Goal: Information Seeking & Learning: Learn about a topic

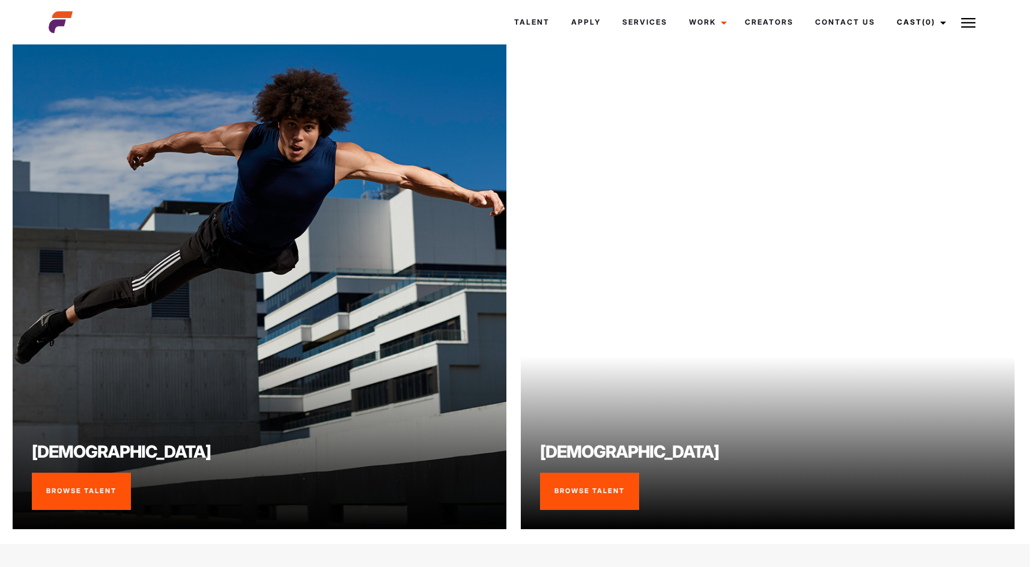
scroll to position [871, 2]
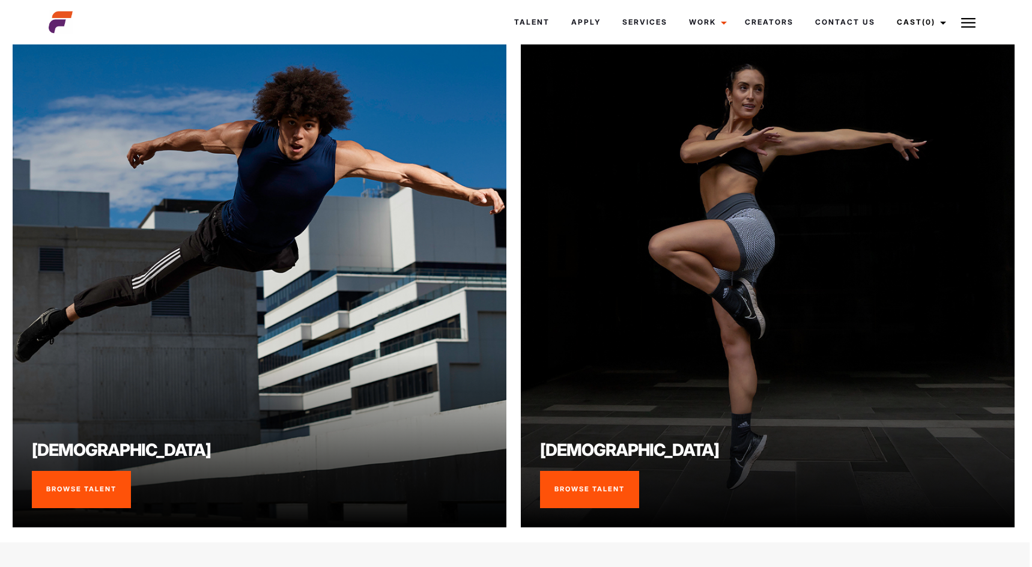
click at [578, 488] on link "Browse Talent" at bounding box center [589, 489] width 99 height 37
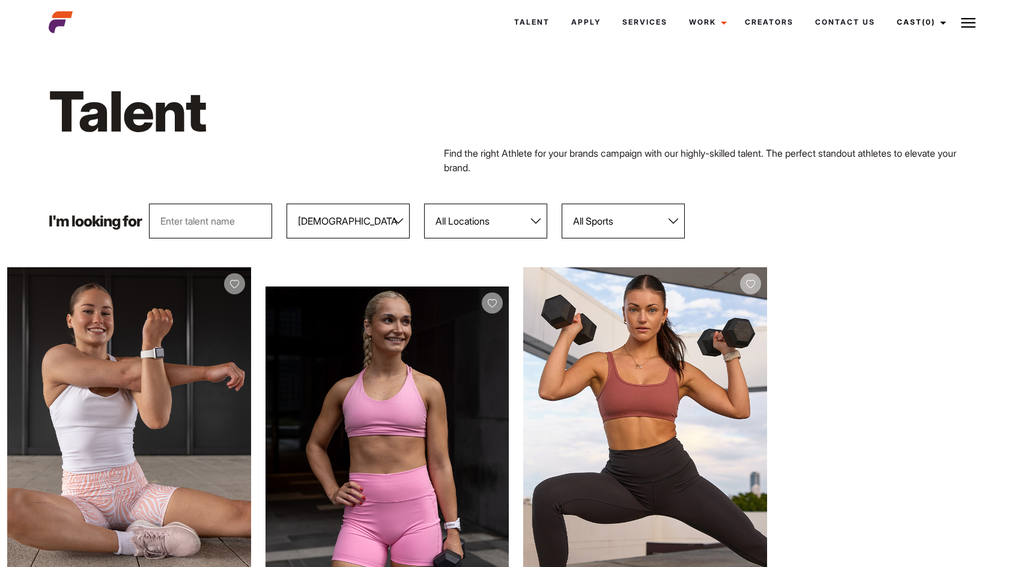
select select "118"
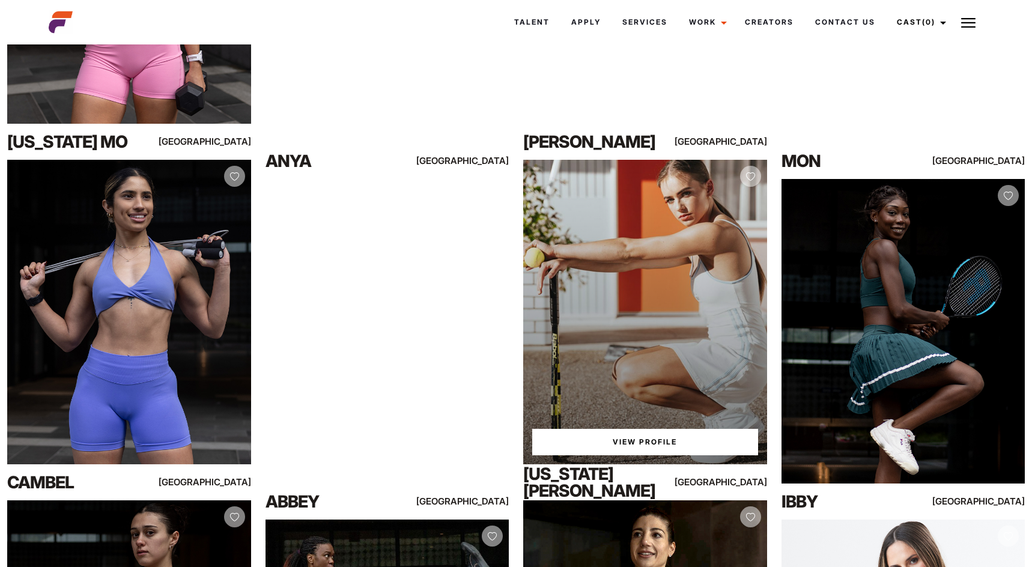
scroll to position [462, 0]
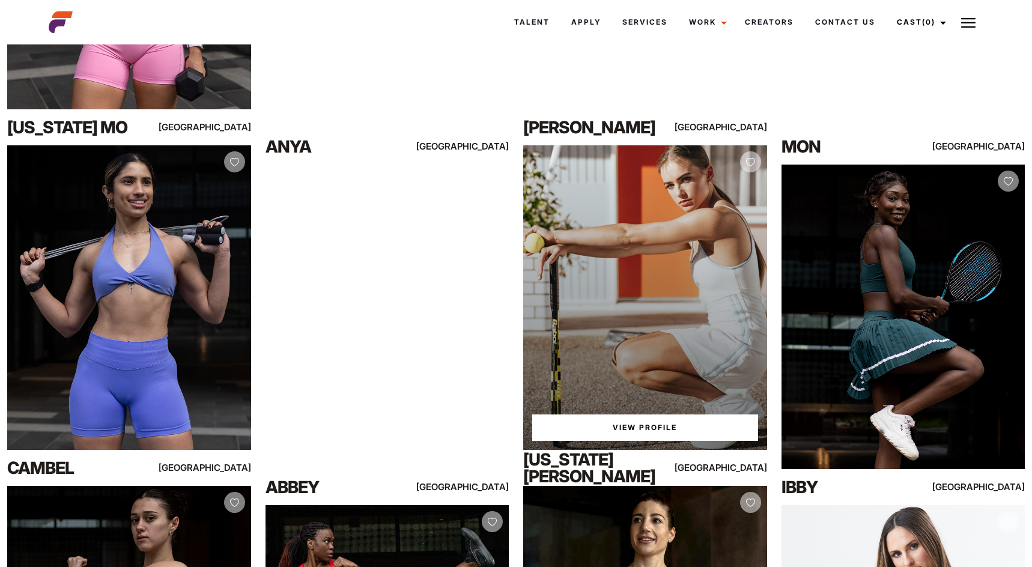
click at [665, 265] on div "View Profile" at bounding box center [645, 297] width 244 height 304
click at [645, 424] on link "View Profile" at bounding box center [645, 427] width 226 height 26
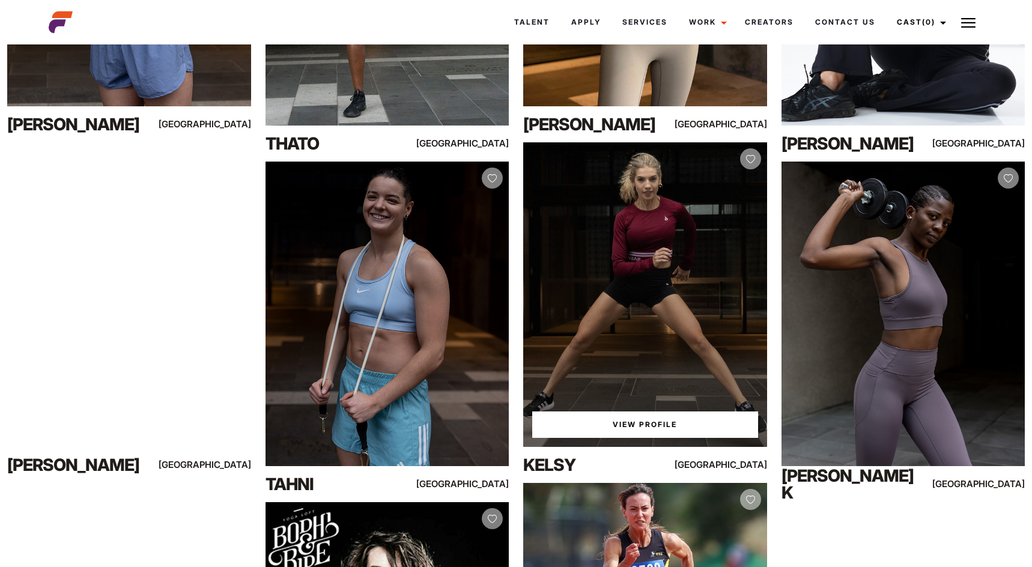
scroll to position [1194, 0]
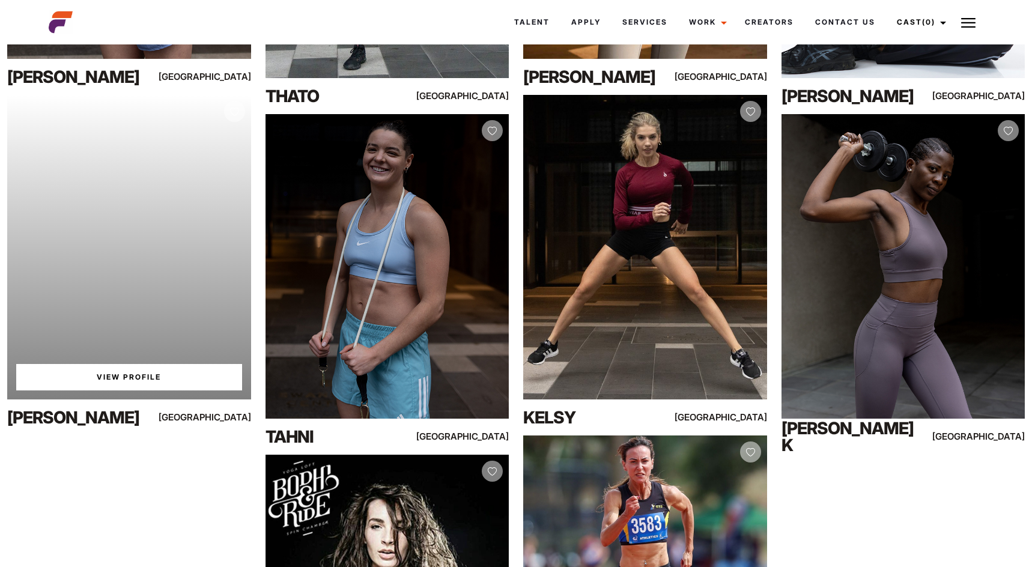
click at [116, 266] on div "Your browser does not support the video tag. View Profile" at bounding box center [129, 247] width 244 height 304
click at [127, 376] on link "View Profile" at bounding box center [129, 377] width 226 height 26
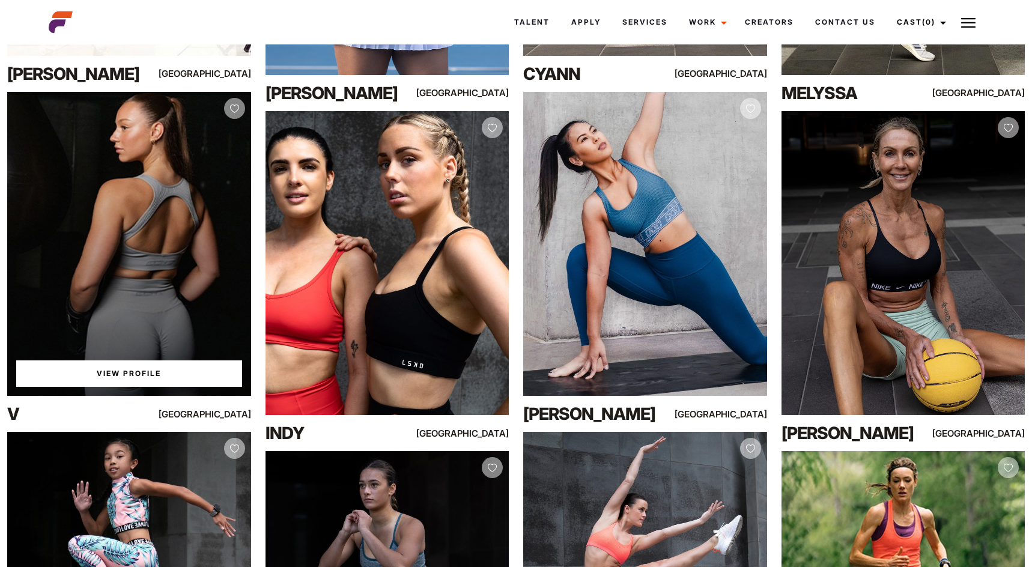
scroll to position [4273, 0]
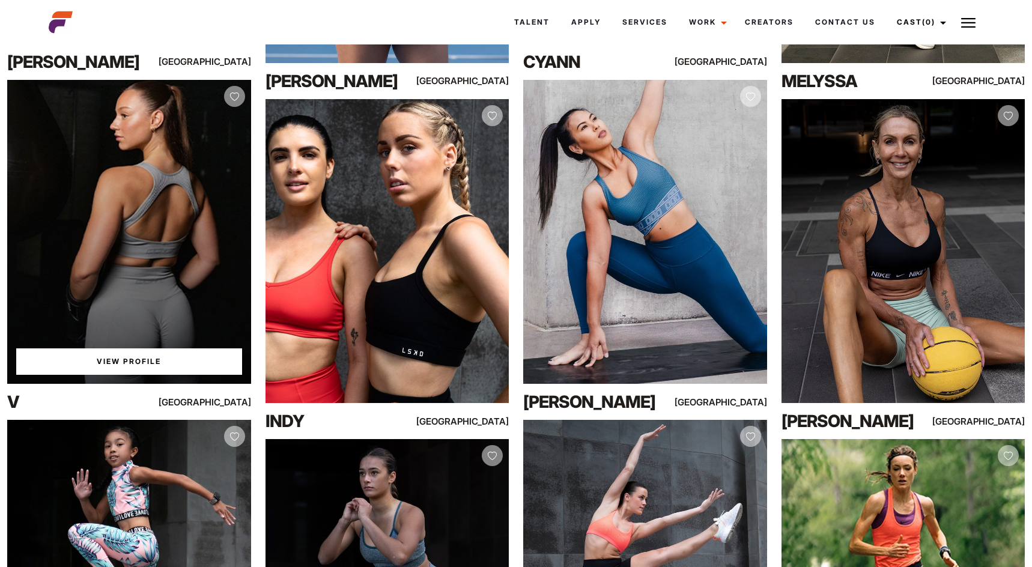
click at [117, 360] on link "View Profile" at bounding box center [129, 361] width 226 height 26
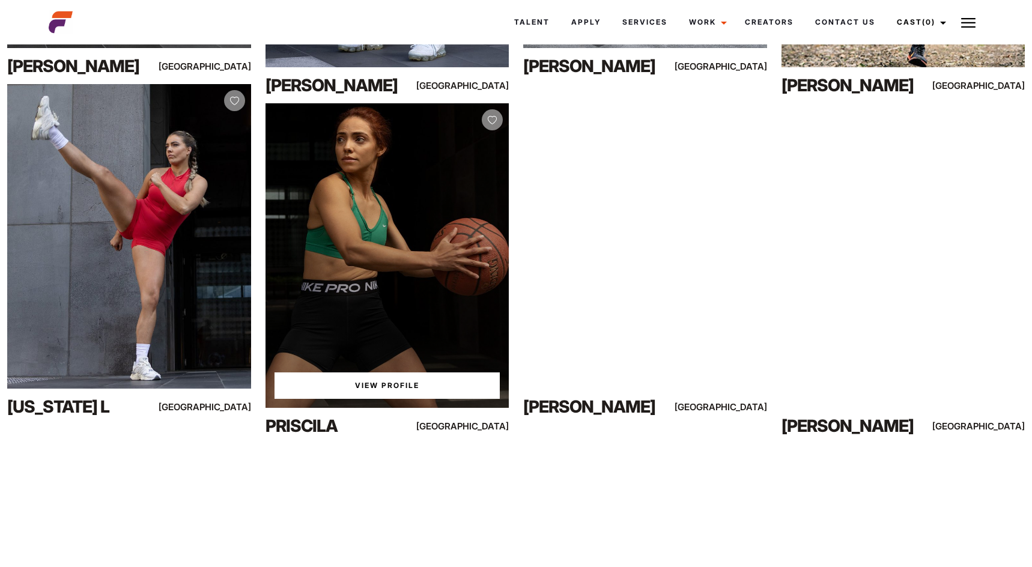
scroll to position [4954, 0]
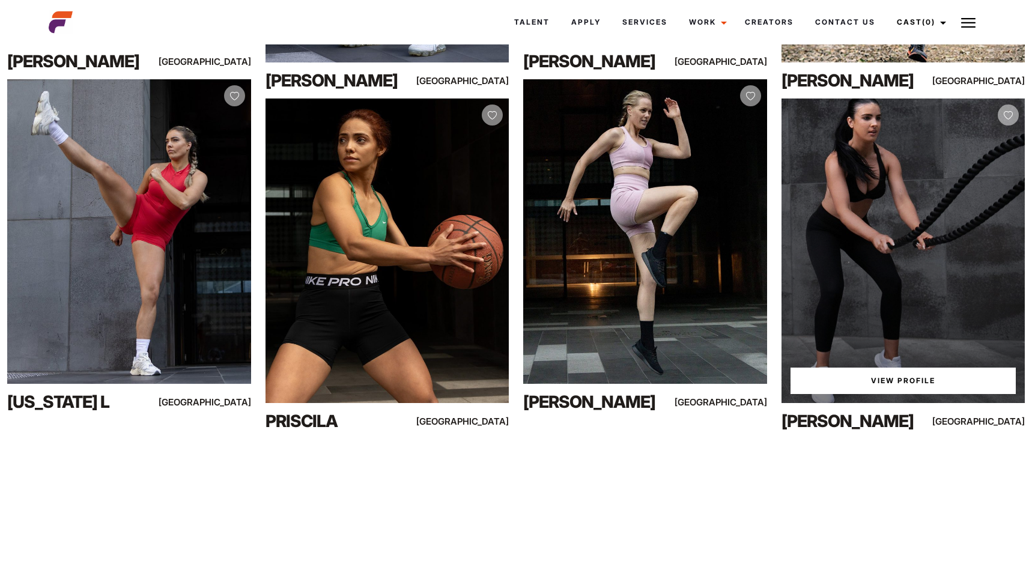
click at [877, 200] on div "View Profile" at bounding box center [903, 250] width 244 height 304
click at [883, 378] on link "View Profile" at bounding box center [903, 381] width 226 height 26
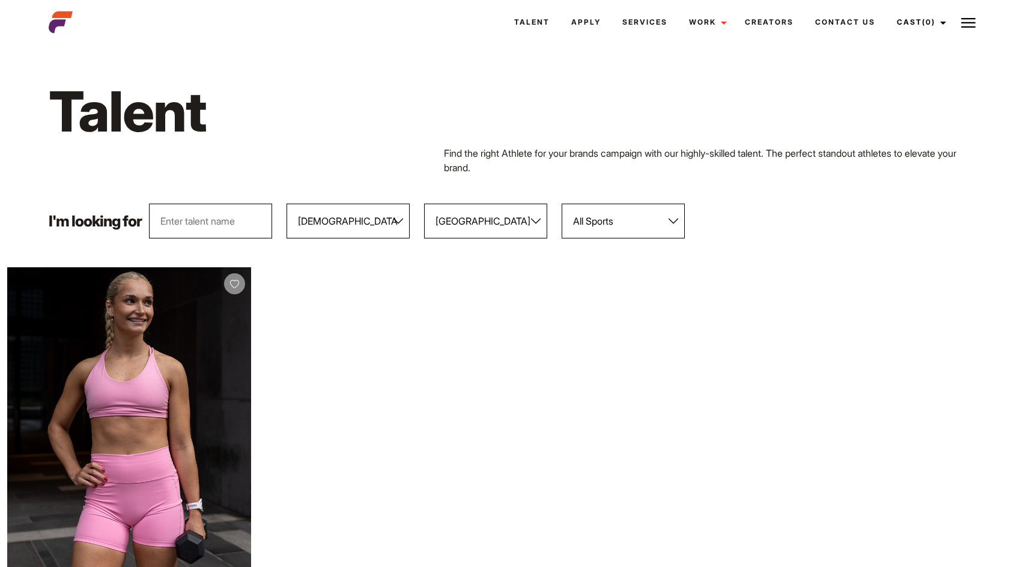
scroll to position [0, 0]
click at [756, 24] on link "Creators" at bounding box center [769, 22] width 70 height 32
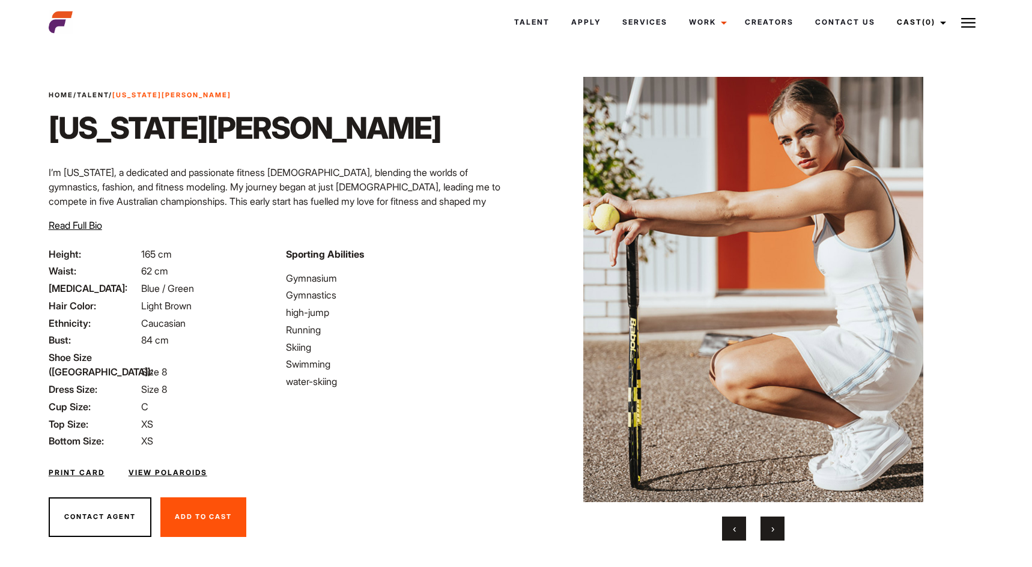
click at [768, 524] on button "›" at bounding box center [772, 528] width 24 height 24
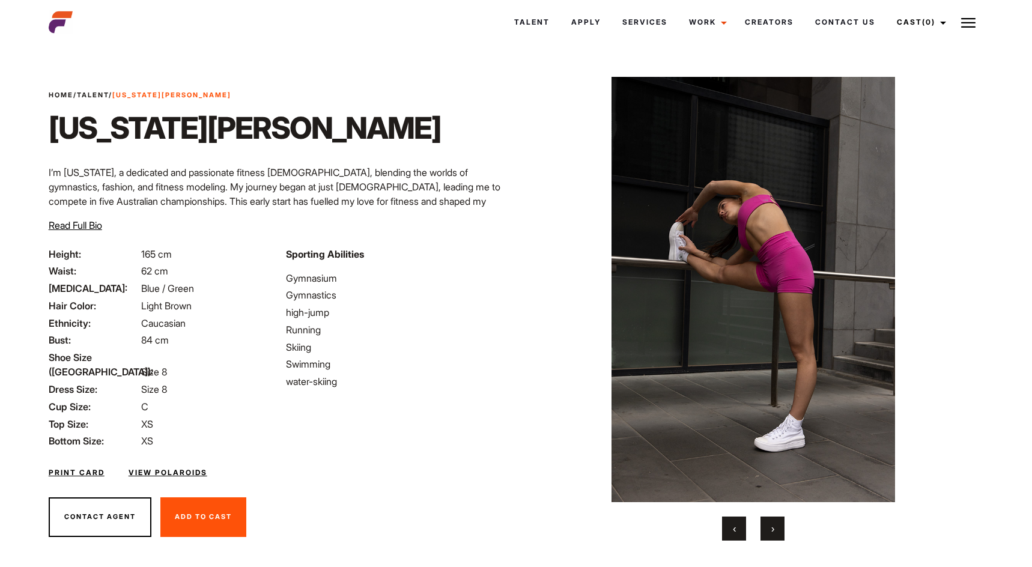
click at [768, 524] on button "›" at bounding box center [772, 528] width 24 height 24
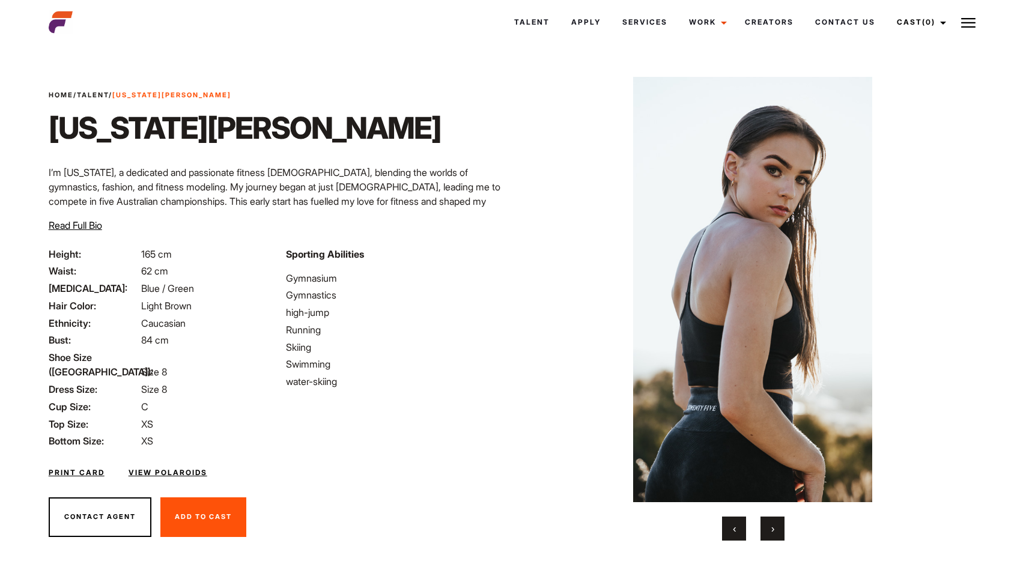
click at [768, 524] on button "›" at bounding box center [772, 528] width 24 height 24
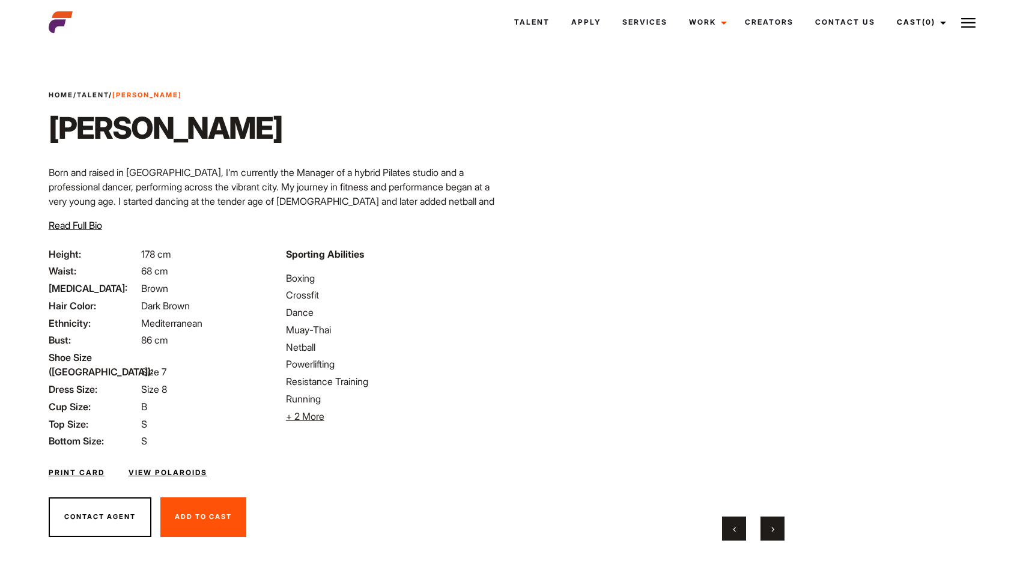
click at [210, 183] on p "Born and raised in Melbourne, I’m currently the Manager of a hybrid Pilates stu…" at bounding box center [279, 194] width 460 height 58
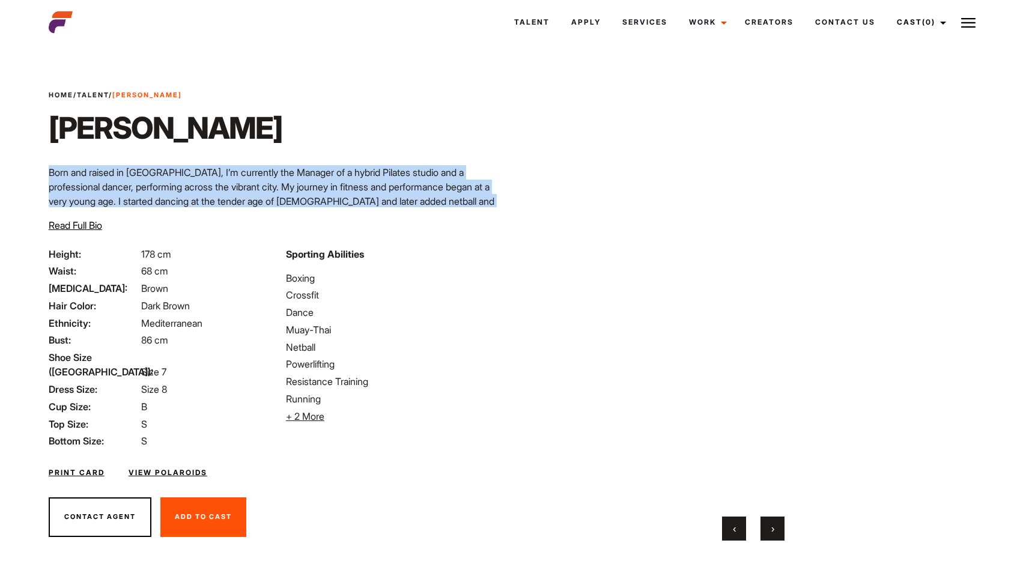
click at [210, 183] on p "Born and raised in Melbourne, I’m currently the Manager of a hybrid Pilates stu…" at bounding box center [279, 194] width 460 height 58
click at [256, 184] on p "Born and raised in Melbourne, I’m currently the Manager of a hybrid Pilates stu…" at bounding box center [279, 194] width 460 height 58
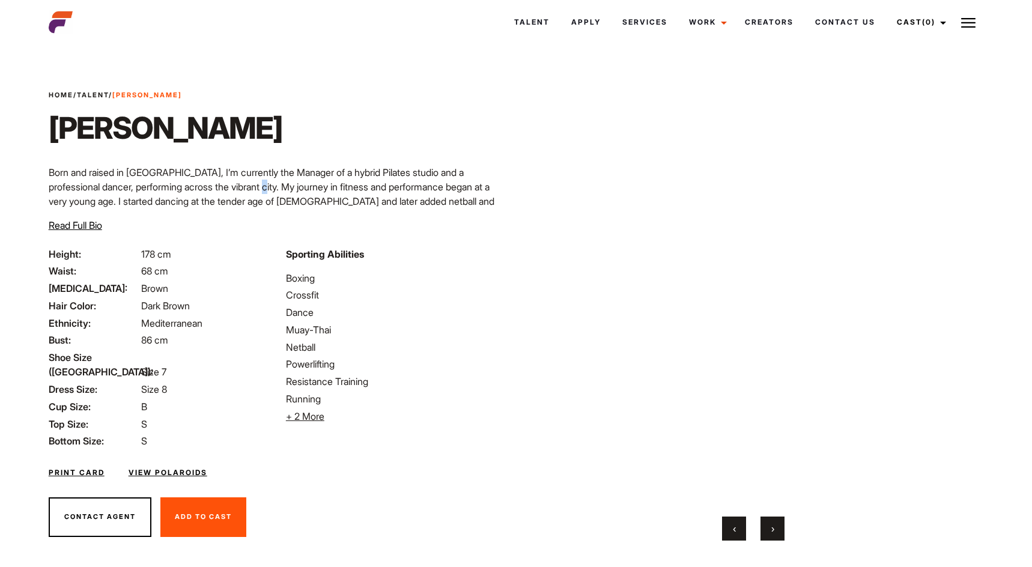
click at [256, 184] on p "Born and raised in Melbourne, I’m currently the Manager of a hybrid Pilates stu…" at bounding box center [279, 194] width 460 height 58
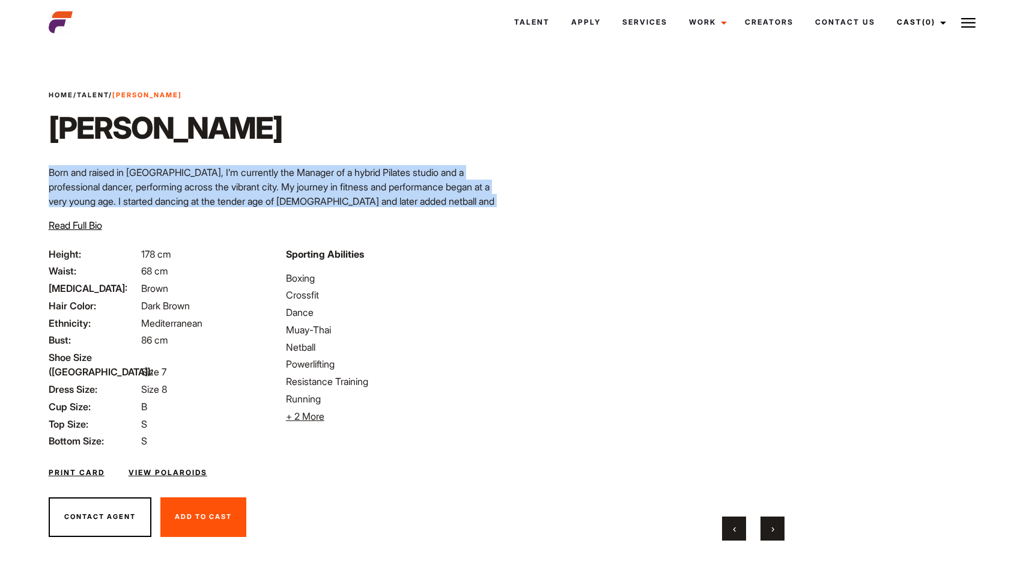
click at [256, 184] on p "Born and raised in Melbourne, I’m currently the Manager of a hybrid Pilates stu…" at bounding box center [279, 194] width 460 height 58
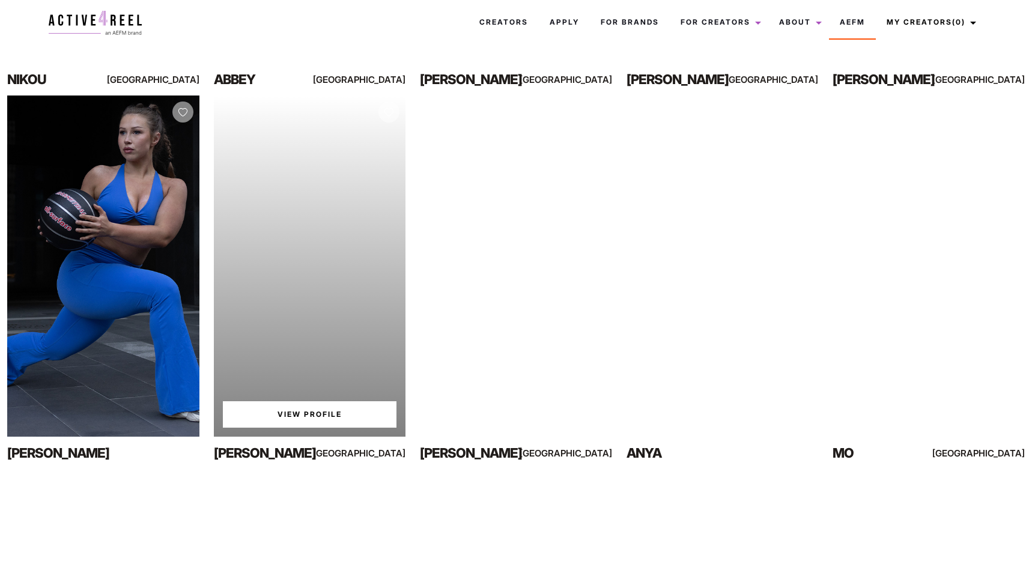
scroll to position [525, 0]
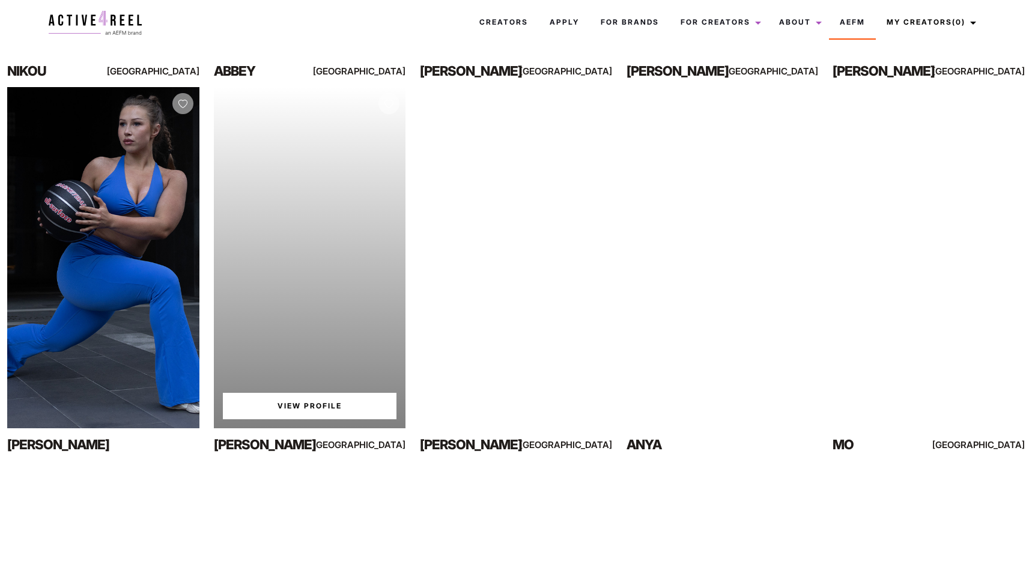
click at [292, 410] on link "View Profile" at bounding box center [310, 406] width 174 height 26
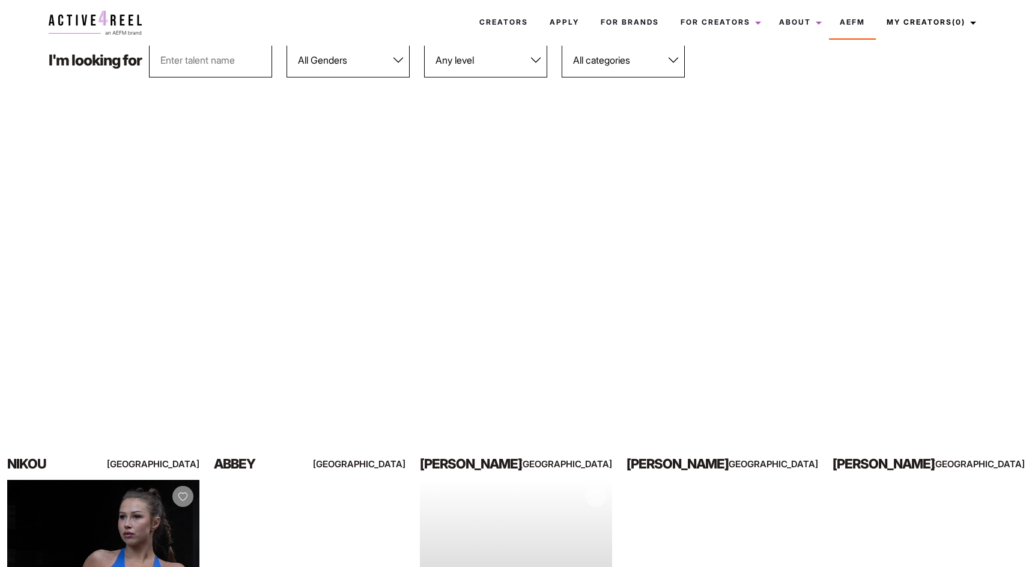
scroll to position [104, 0]
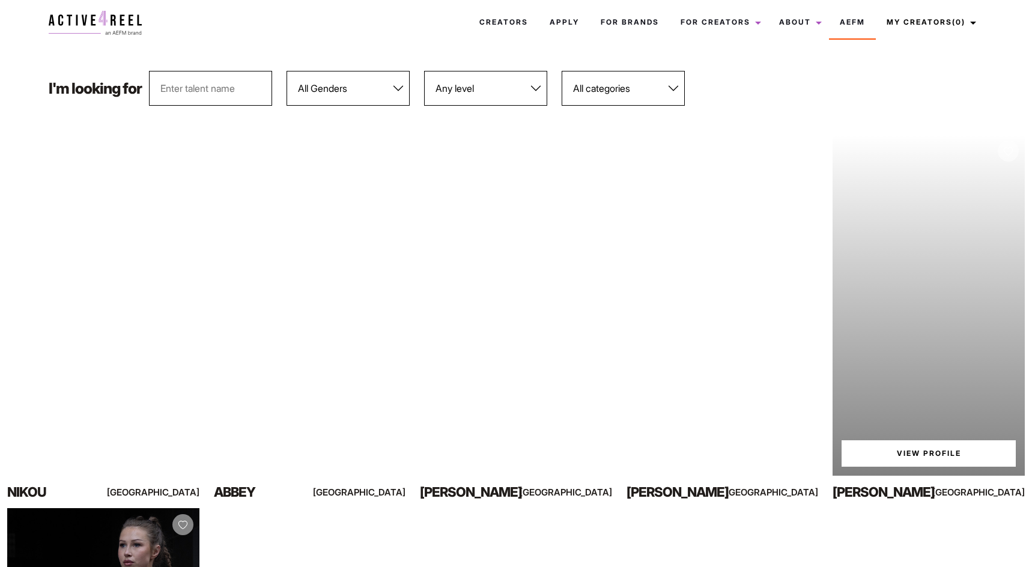
click at [926, 260] on div "Your browser does not support the video tag. View Profile" at bounding box center [928, 305] width 192 height 341
click at [922, 455] on link "View Profile" at bounding box center [928, 453] width 174 height 26
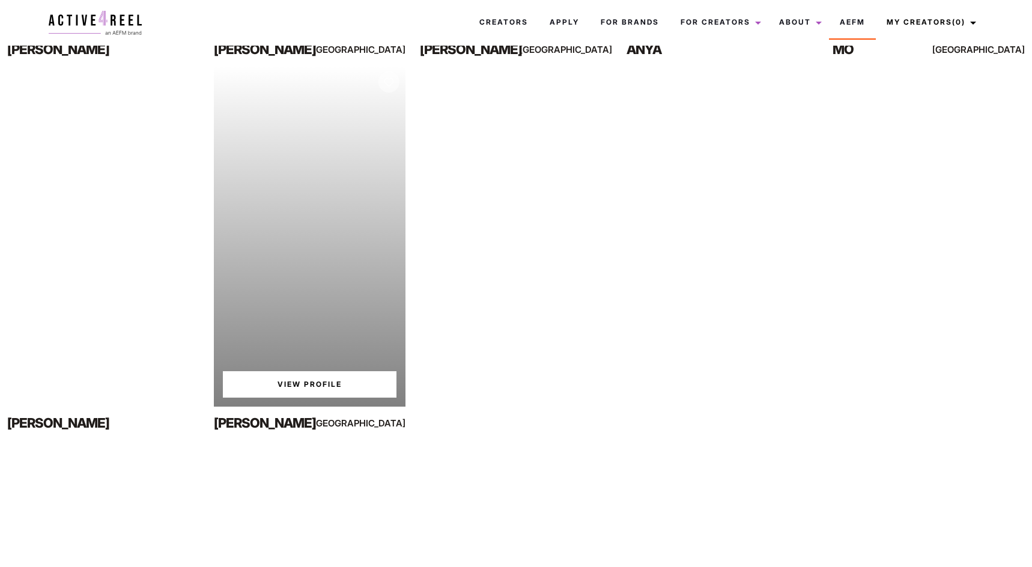
scroll to position [937, 0]
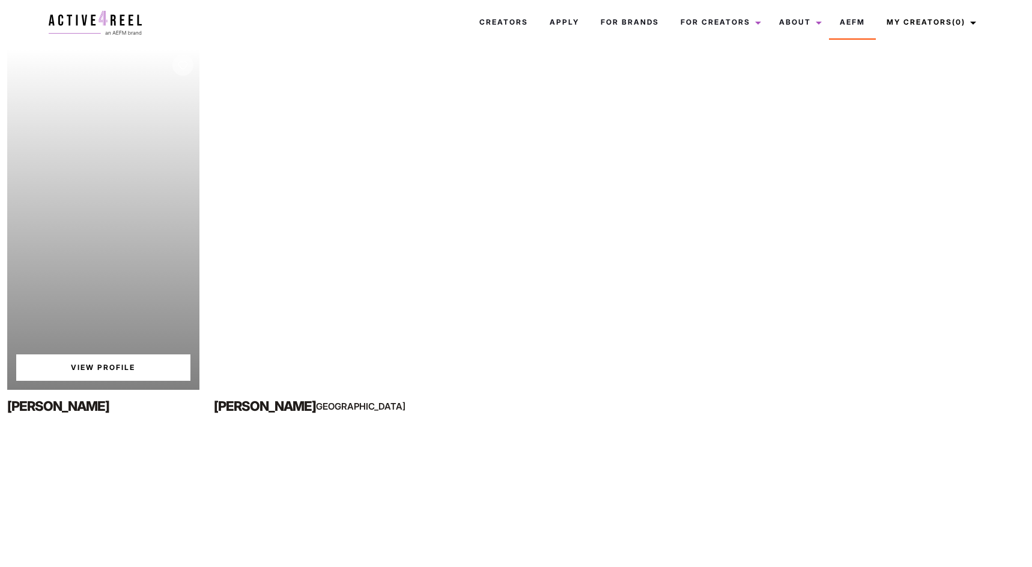
click at [110, 368] on link "View Profile" at bounding box center [103, 367] width 174 height 26
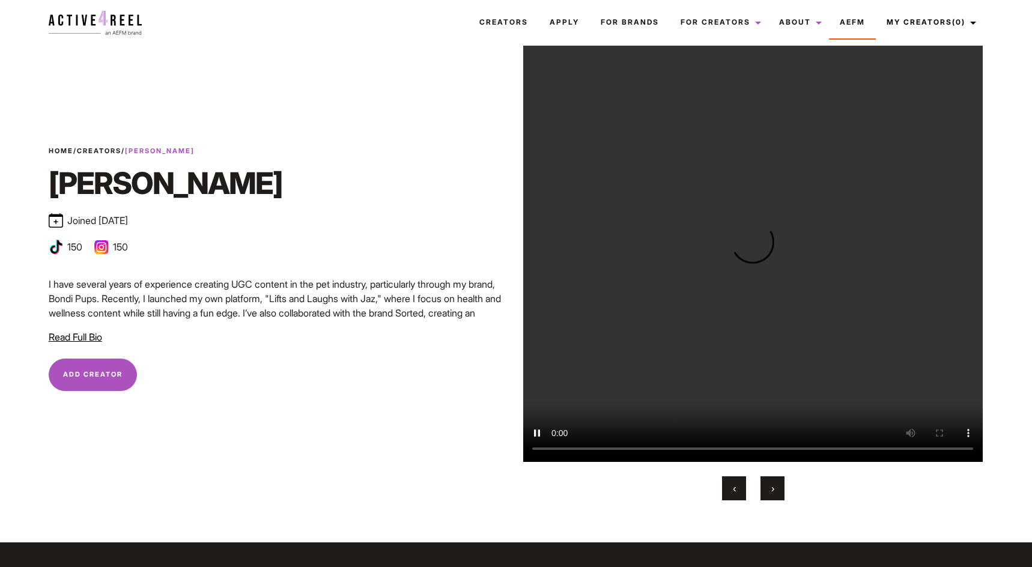
scroll to position [32, 0]
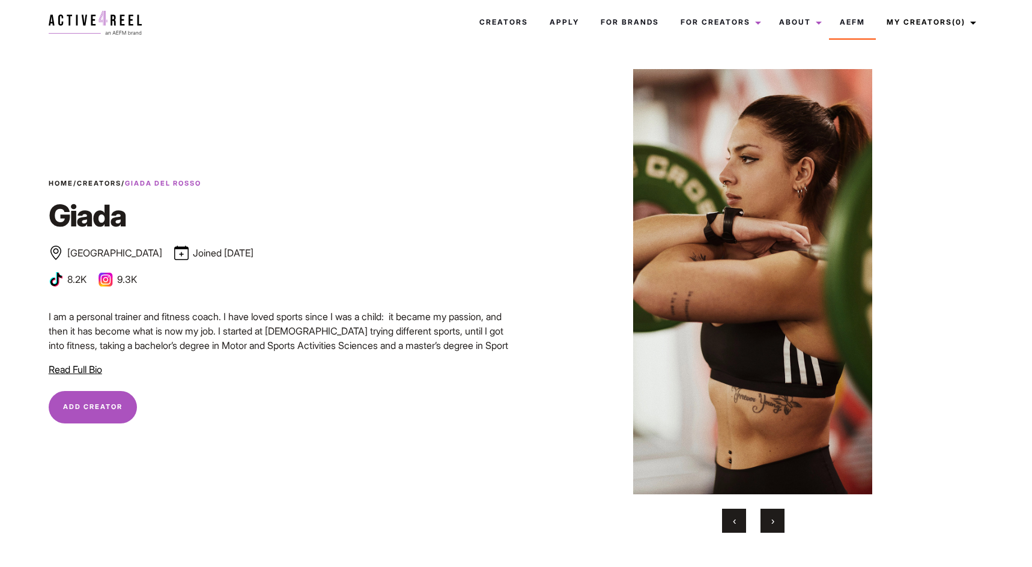
click at [111, 279] on img at bounding box center [105, 279] width 14 height 14
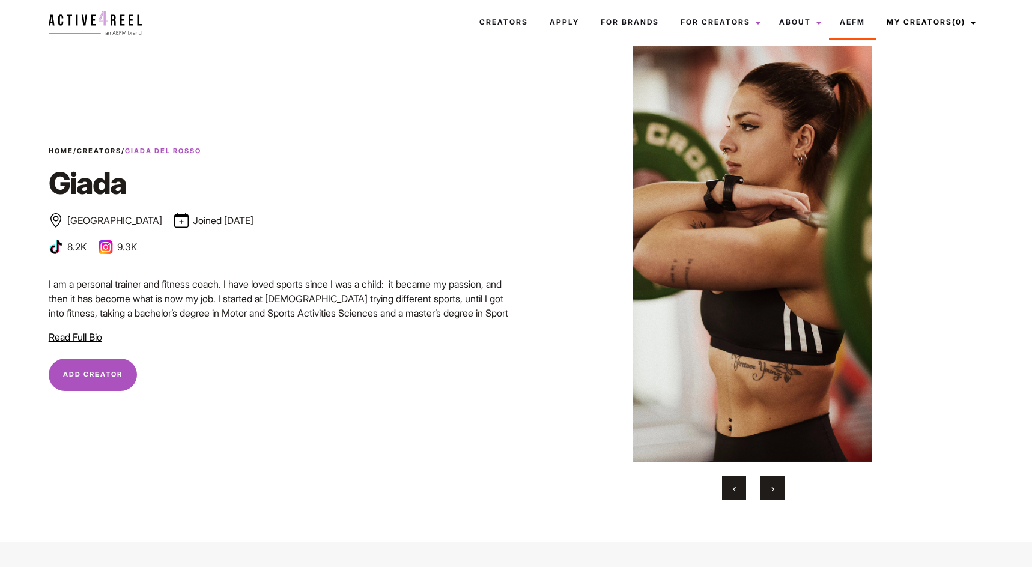
scroll to position [50, 0]
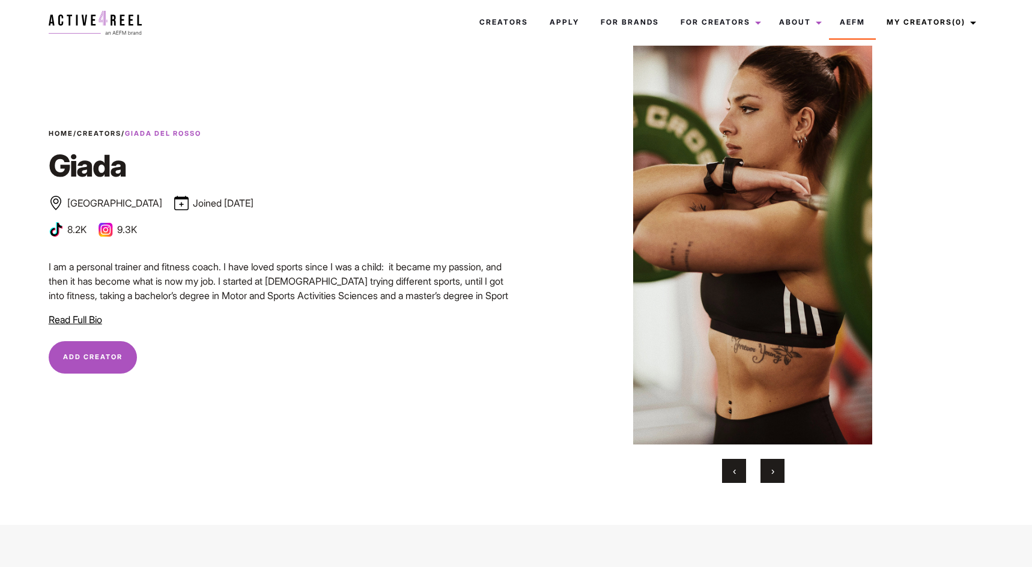
click at [80, 320] on span "Read Full Bio" at bounding box center [75, 319] width 53 height 12
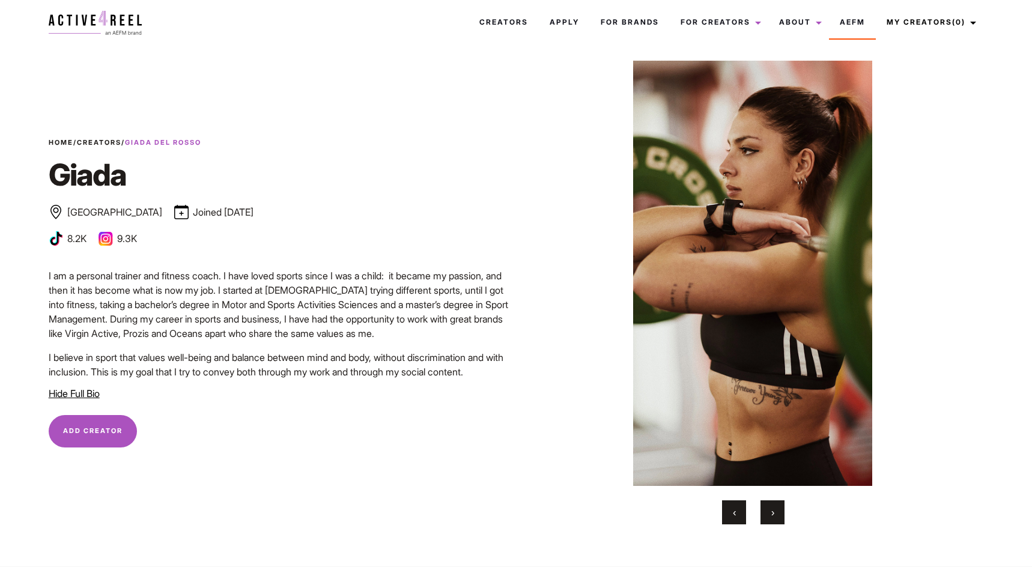
scroll to position [12, 0]
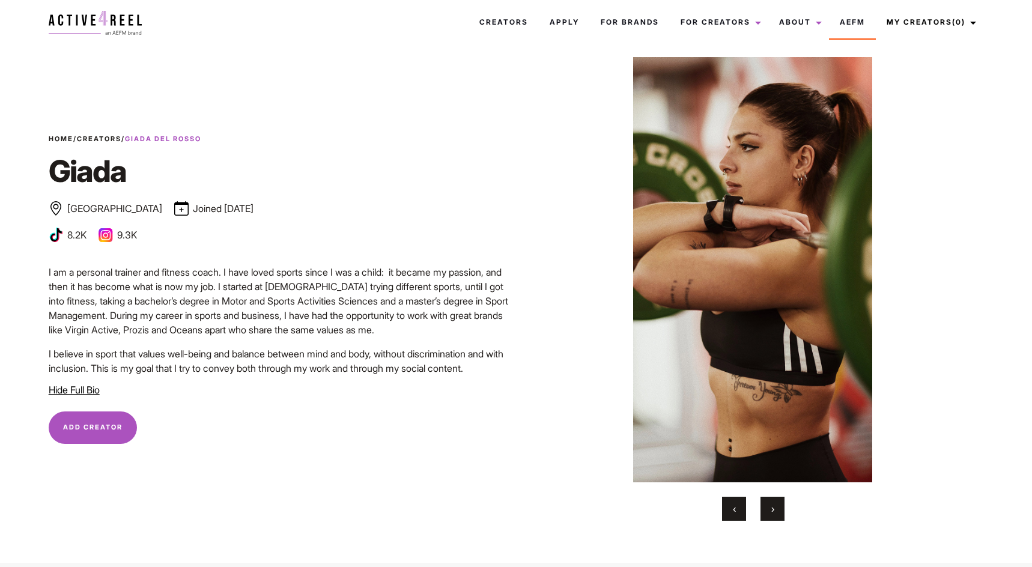
click at [518, 497] on div "Home / Creators / Giada del Rosso Giada Melbourne Joined November 2024 Bronze I…" at bounding box center [753, 289] width 474 height 464
